Goal: Information Seeking & Learning: Check status

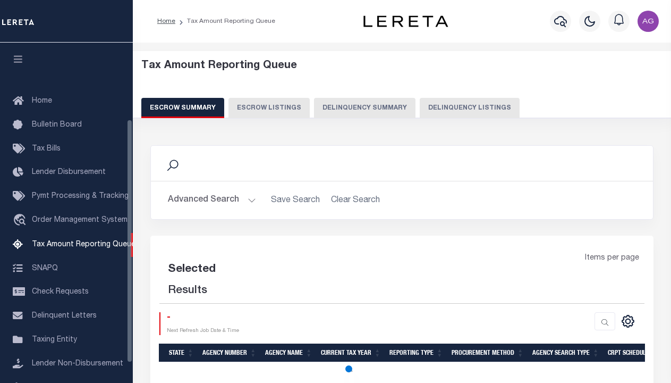
select select "100"
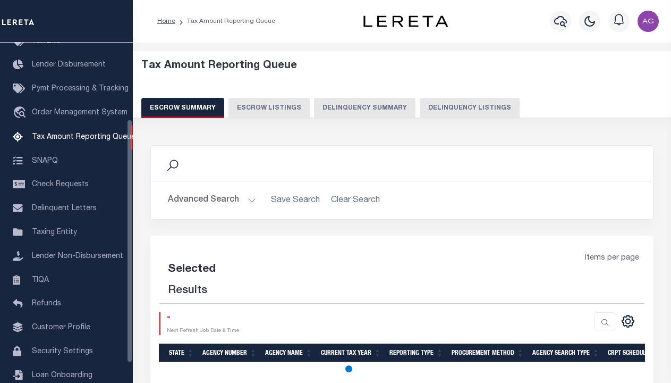
select select "100"
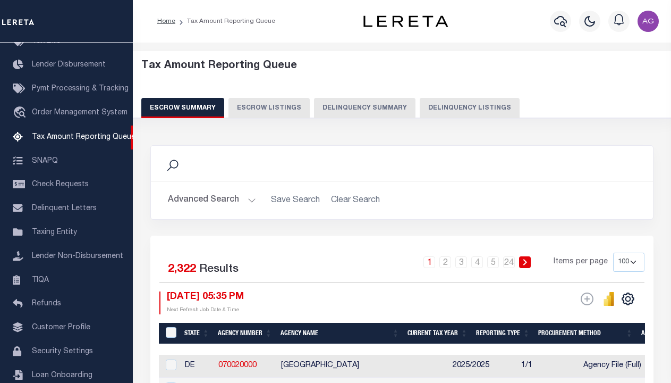
click at [383, 104] on button "Delinquency Summary" at bounding box center [365, 108] width 102 height 20
click at [357, 108] on button "Delinquency Summary" at bounding box center [365, 108] width 102 height 20
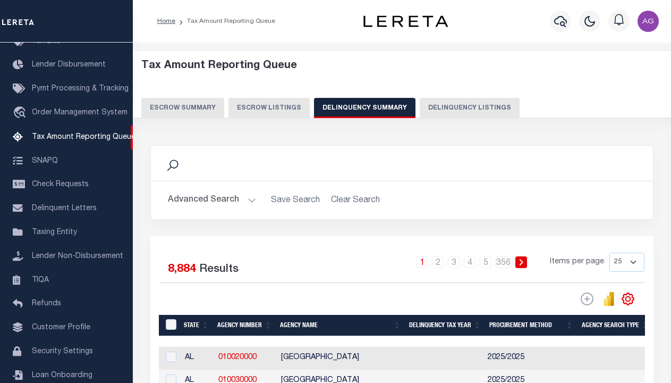
click at [305, 9] on x-pw-glass at bounding box center [335, 191] width 671 height 383
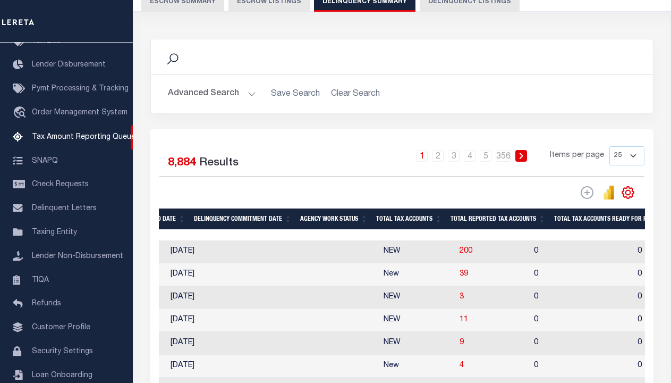
scroll to position [0, 0]
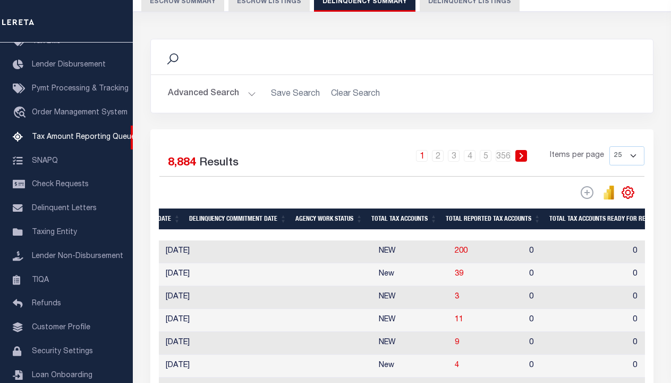
click at [234, 96] on button "Advanced Search" at bounding box center [212, 93] width 88 height 21
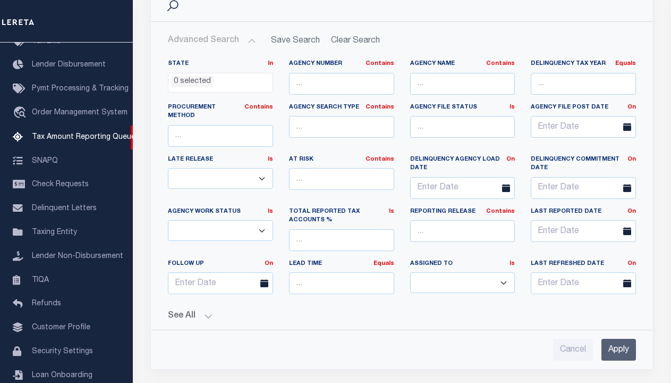
scroll to position [266, 0]
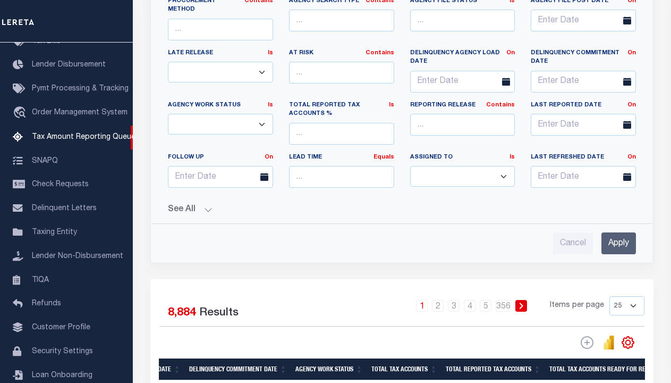
click at [191, 205] on button "See All" at bounding box center [402, 210] width 468 height 10
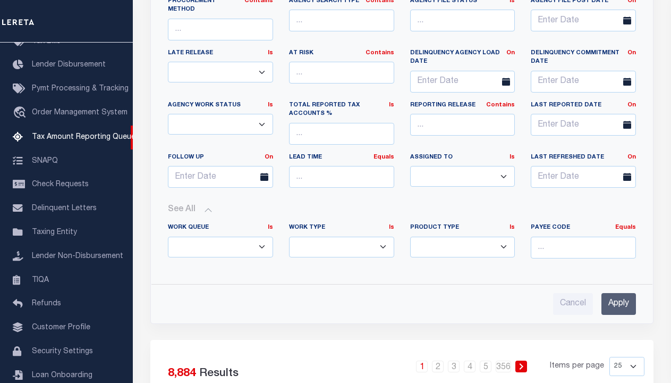
click at [368, 237] on select "Annual Delinquency Back Search Payment Status Check DTRACK" at bounding box center [341, 247] width 105 height 21
select select "AnnualDelinquency"
click at [289, 237] on select "Annual Delinquency Back Search Payment Status Check DTRACK" at bounding box center [341, 247] width 105 height 21
click at [622, 293] on input "Apply" at bounding box center [619, 304] width 35 height 22
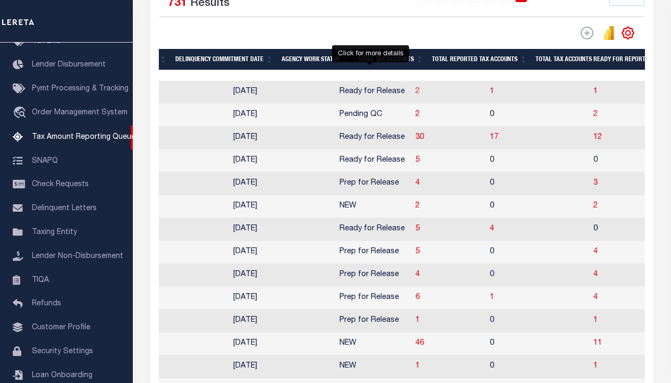
click at [416, 95] on span "2" at bounding box center [418, 91] width 4 height 7
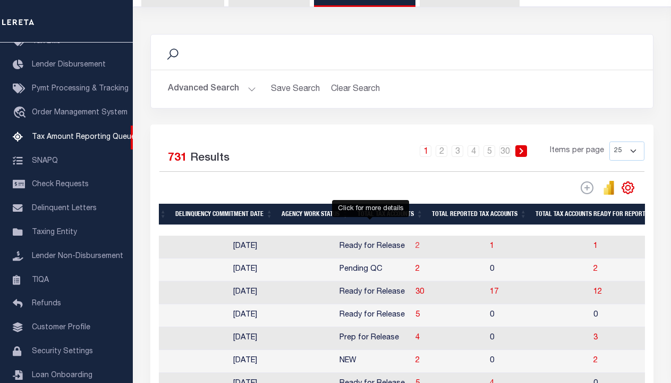
select select "100"
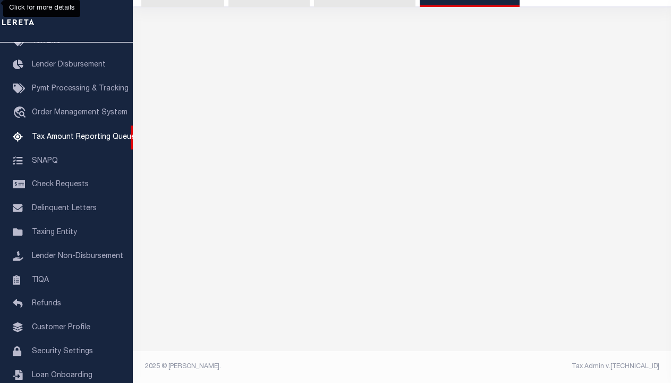
select select "100"
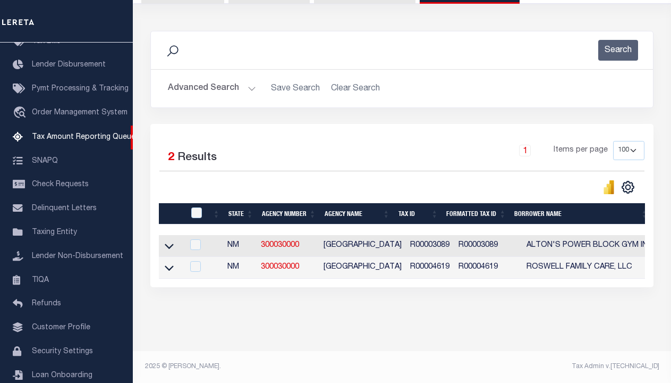
scroll to position [0, 0]
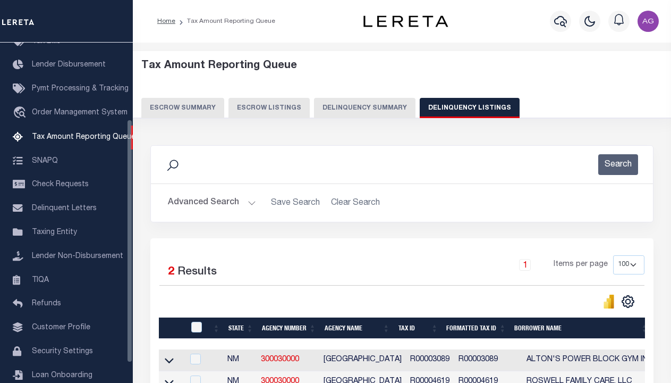
click at [353, 109] on button "Delinquency Summary" at bounding box center [365, 108] width 102 height 20
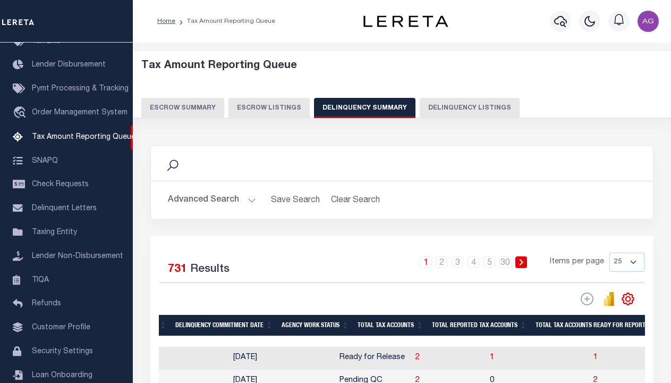
click at [305, 7] on x-pw-glass at bounding box center [335, 191] width 671 height 383
click at [224, 198] on button "Advanced Search" at bounding box center [212, 200] width 88 height 21
click at [211, 200] on button "Advanced Search" at bounding box center [212, 200] width 88 height 21
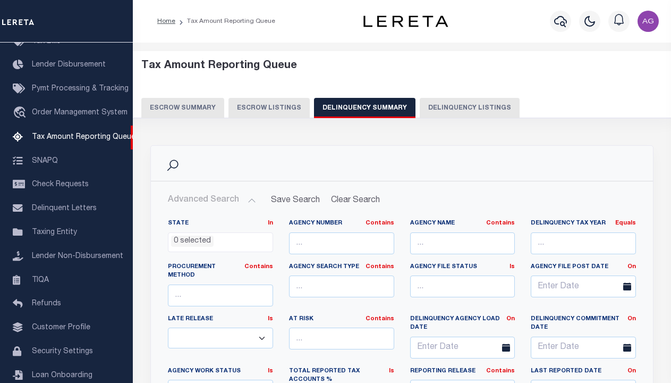
scroll to position [266, 0]
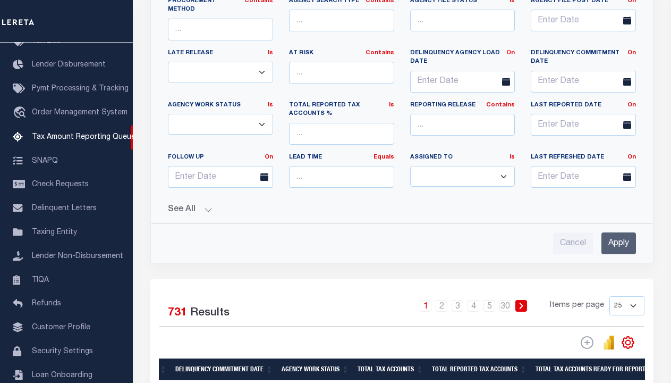
click at [624, 235] on input "Apply" at bounding box center [619, 243] width 35 height 22
click at [618, 234] on input "Apply" at bounding box center [619, 243] width 35 height 22
